Goal: Task Accomplishment & Management: Use online tool/utility

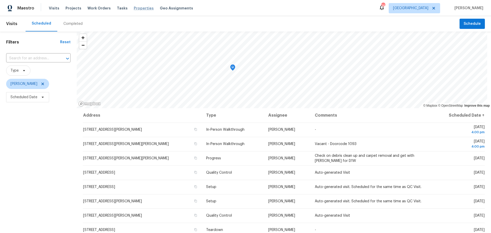
click at [137, 8] on span "Properties" at bounding box center [144, 8] width 20 height 5
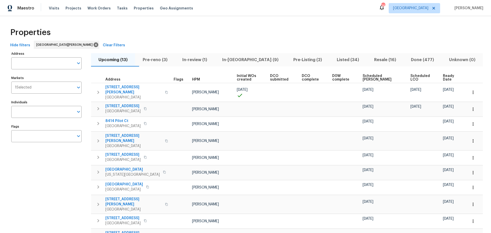
click at [168, 61] on span "Pre-reno (3)" at bounding box center [155, 59] width 34 height 7
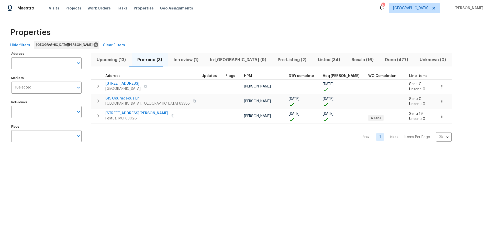
click at [121, 61] on span "Upcoming (13)" at bounding box center [111, 59] width 35 height 7
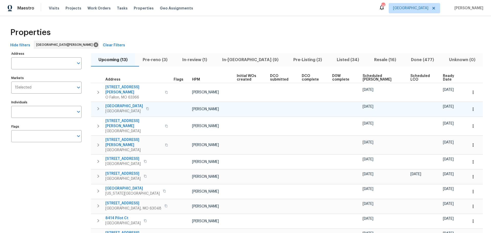
scroll to position [26, 0]
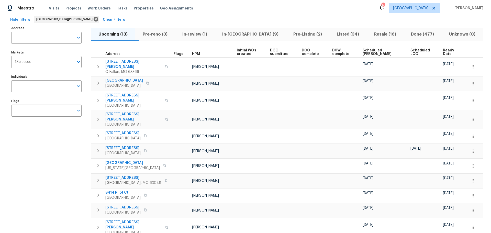
click at [378, 53] on span "Scheduled [PERSON_NAME]" at bounding box center [382, 52] width 39 height 7
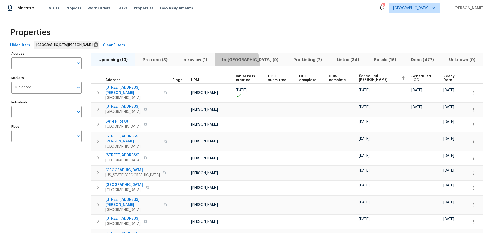
click at [247, 62] on span "In-[GEOGRAPHIC_DATA] (9)" at bounding box center [250, 59] width 65 height 7
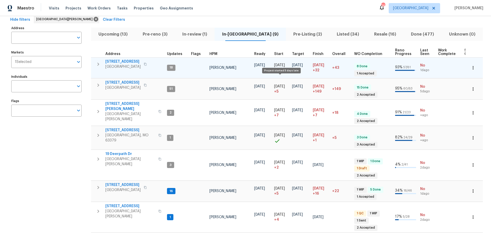
scroll to position [51, 0]
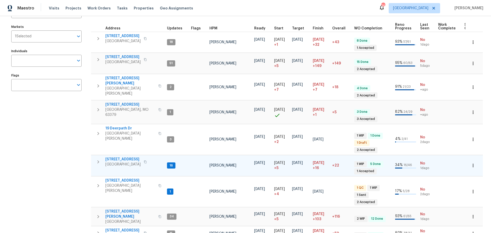
click at [127, 157] on span "[STREET_ADDRESS]" at bounding box center [122, 159] width 35 height 5
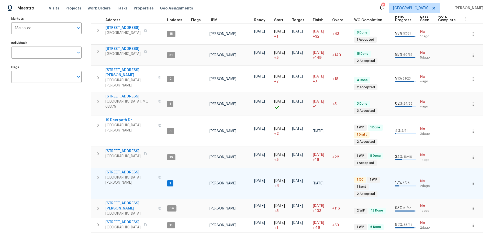
scroll to position [63, 0]
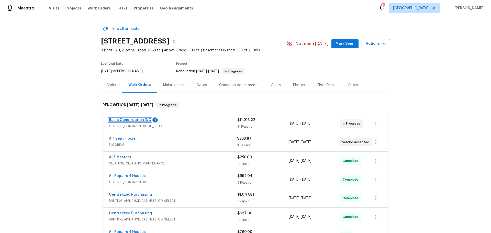
click at [141, 121] on link "Basic Construction INC" at bounding box center [130, 120] width 42 height 4
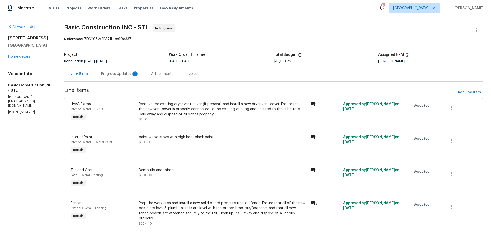
click at [126, 74] on div "Progress Updates 1" at bounding box center [120, 73] width 38 height 5
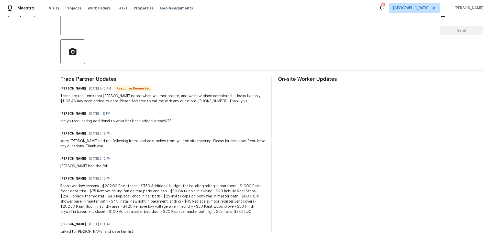
scroll to position [128, 0]
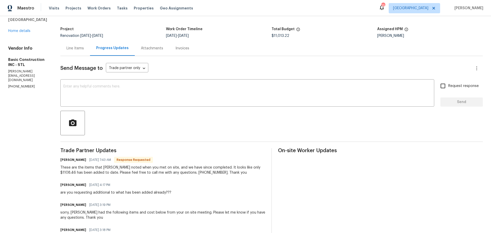
click at [71, 49] on div "Line Items" at bounding box center [74, 48] width 17 height 5
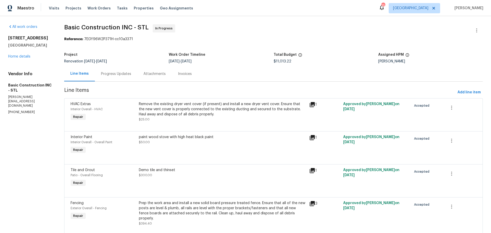
click at [146, 74] on div "Attachments" at bounding box center [154, 73] width 22 height 5
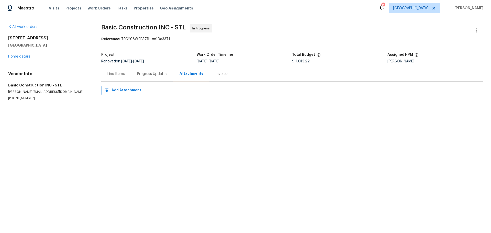
click at [152, 77] on div "Progress Updates" at bounding box center [152, 73] width 42 height 15
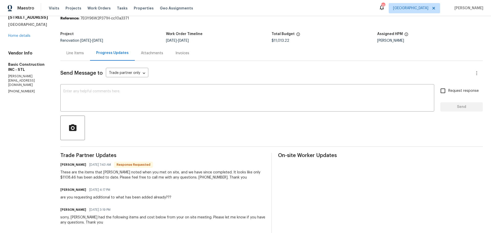
scroll to position [128, 0]
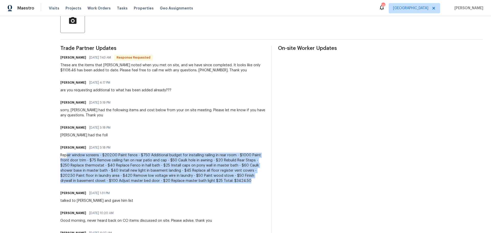
drag, startPoint x: 168, startPoint y: 181, endPoint x: 56, endPoint y: 154, distance: 115.1
click at [60, 154] on div "Repair window screens - $202.00 Paint fence - $750 Additional budget for instal…" at bounding box center [162, 168] width 205 height 31
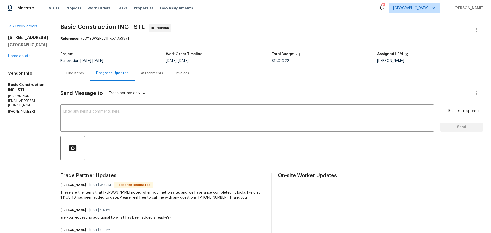
scroll to position [0, 0]
click at [66, 74] on div "Line Items" at bounding box center [74, 73] width 17 height 5
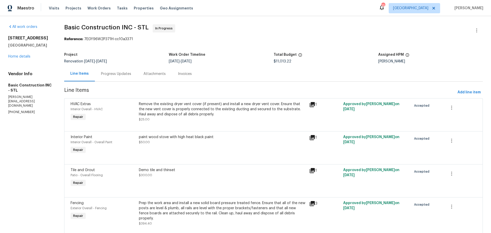
click at [118, 72] on div "Progress Updates" at bounding box center [116, 73] width 30 height 5
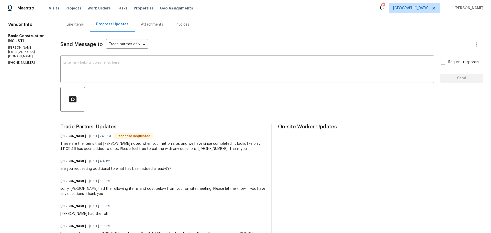
scroll to position [26, 0]
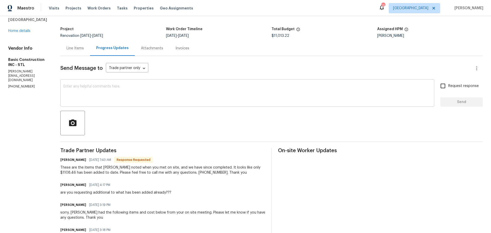
click at [119, 91] on textarea at bounding box center [247, 94] width 368 height 18
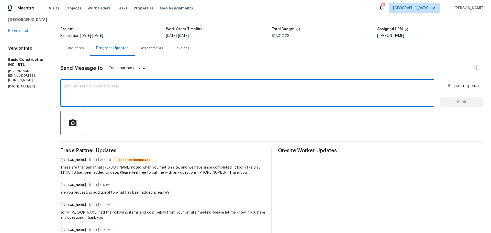
type textarea "I"
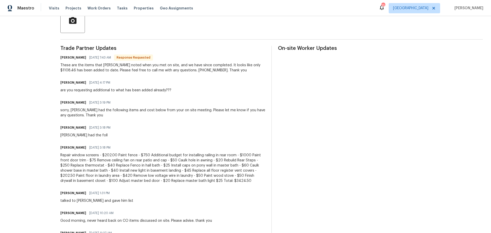
scroll to position [153, 0]
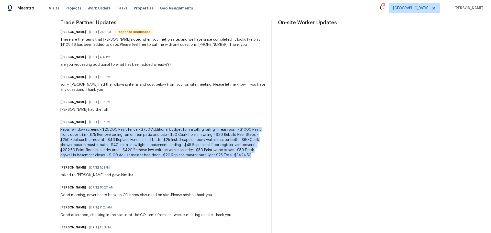
drag, startPoint x: 48, startPoint y: 129, endPoint x: 169, endPoint y: 159, distance: 124.6
click at [169, 159] on div "All work orders 5655 Chalet Hill Dr Saint Louis, MO 63129 Home details Vendor I…" at bounding box center [245, 82] width 491 height 439
copy div "Repair window screens - $202.00 Paint fence - $750 Additional budget for instal…"
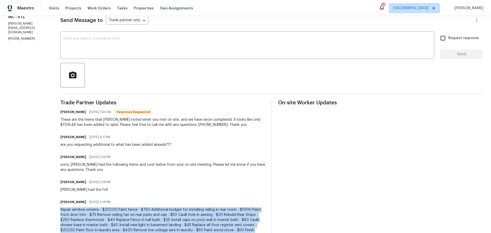
scroll to position [0, 0]
